Goal: Task Accomplishment & Management: Manage account settings

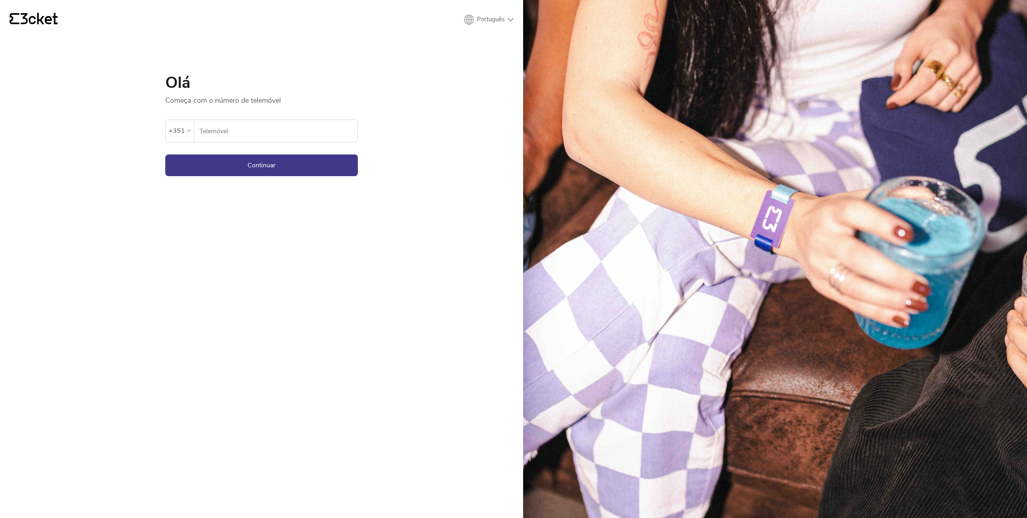
click at [417, 129] on div "{' '} Português English Português Español Olá Começa com o número de telemóvel …" at bounding box center [261, 259] width 523 height 518
click at [252, 130] on input "Telemóvel" at bounding box center [278, 131] width 159 height 22
type input "915738240"
click at [232, 167] on button "Continuar" at bounding box center [261, 165] width 193 height 22
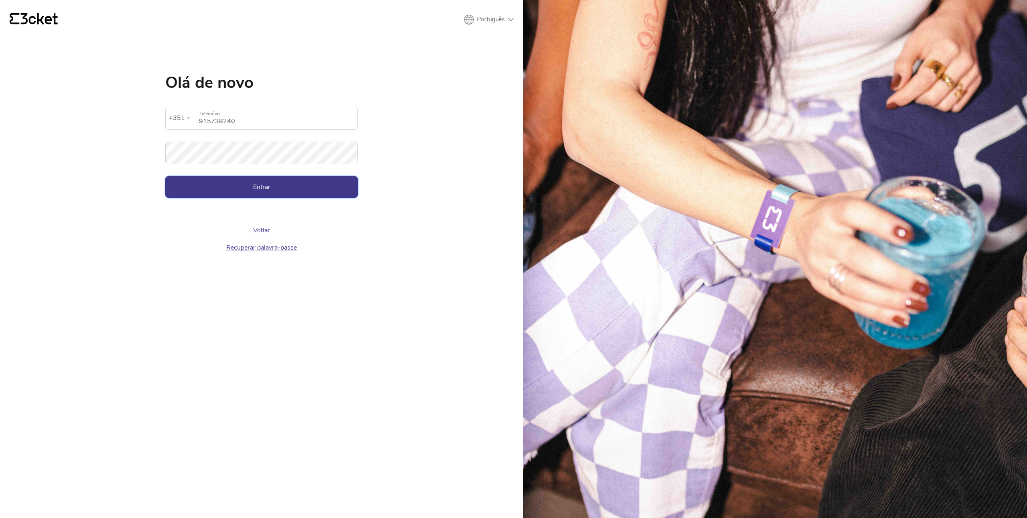
click at [283, 196] on button "Entrar" at bounding box center [261, 187] width 193 height 22
